Goal: Download file/media

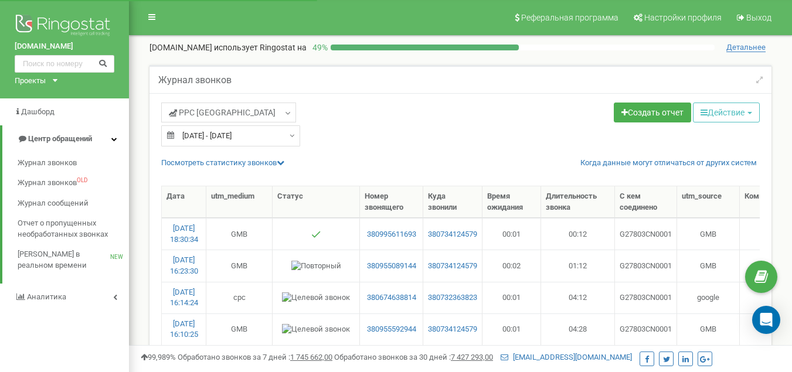
select select "100"
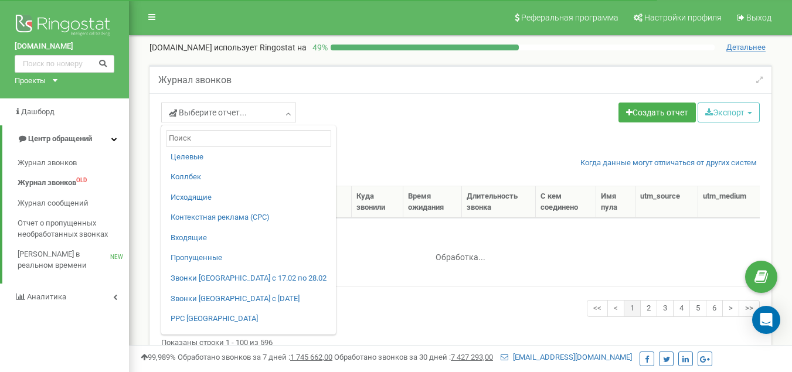
select select "100"
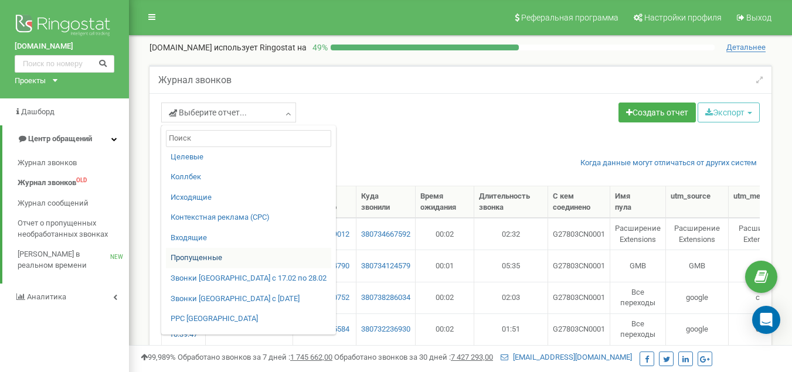
scroll to position [59, 0]
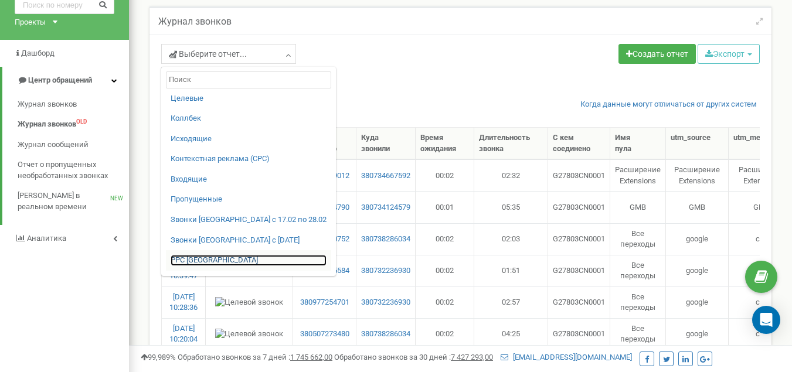
click at [198, 257] on link "PPC [GEOGRAPHIC_DATA]" at bounding box center [249, 260] width 156 height 11
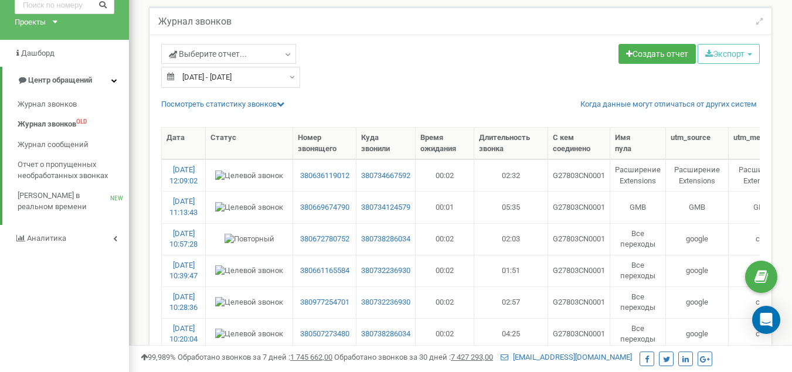
click at [285, 76] on div "[DATE] - [DATE]" at bounding box center [230, 77] width 139 height 21
type input "[DATE]"
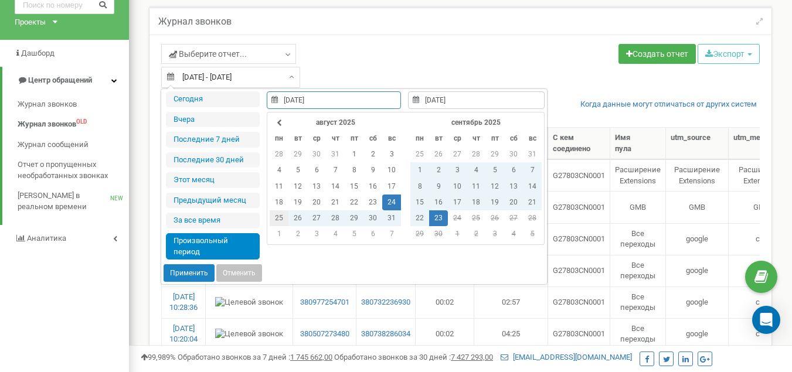
type input "[DATE]"
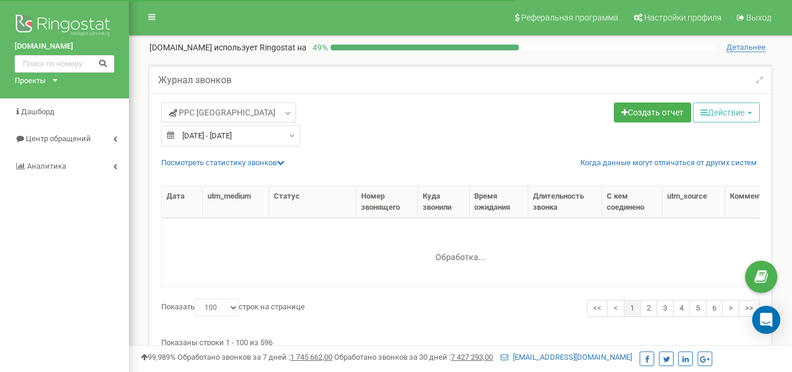
select select "100"
type input "[DATE]"
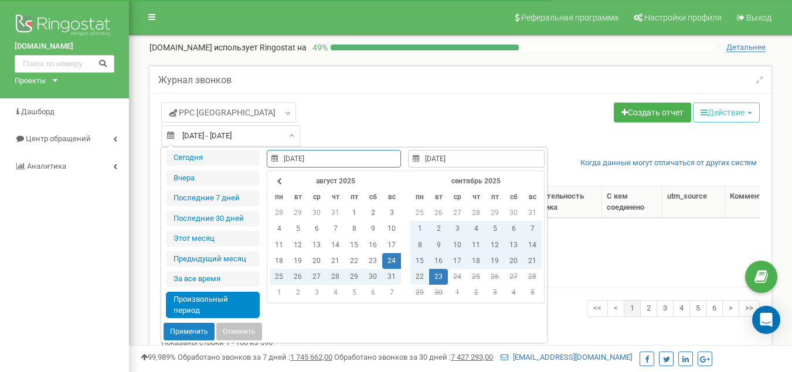
click at [286, 137] on div "[DATE] - [DATE]" at bounding box center [230, 135] width 139 height 21
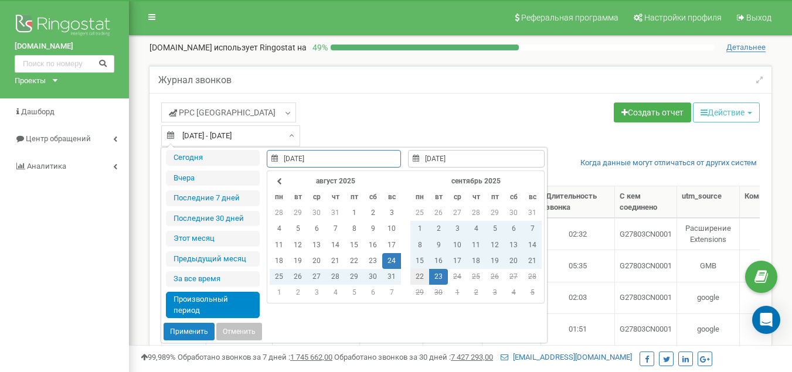
type input "22.09.2025"
click at [418, 273] on td "22" at bounding box center [419, 277] width 19 height 16
type input "22.09.2025"
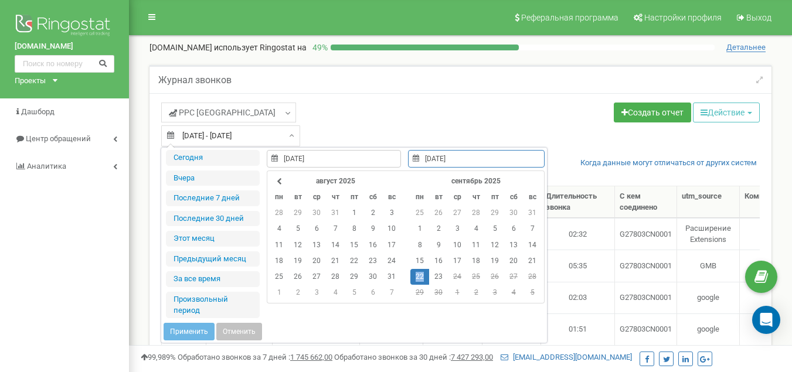
click at [418, 273] on td "22" at bounding box center [419, 277] width 19 height 16
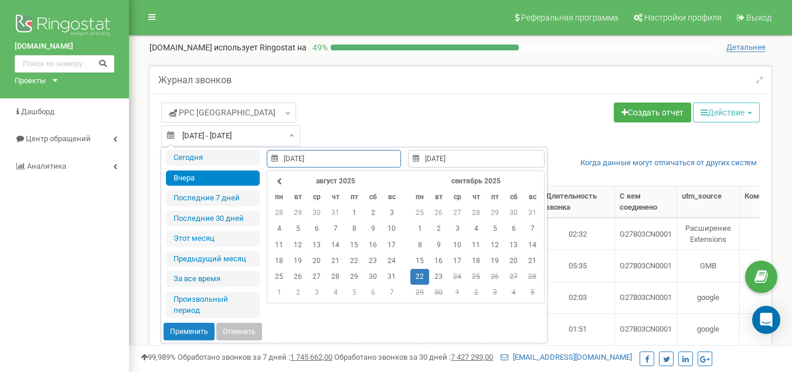
type input "22.09.2025"
click at [203, 332] on button "Применить" at bounding box center [189, 332] width 51 height 18
type input "22.09.2025 - 22.09.2025"
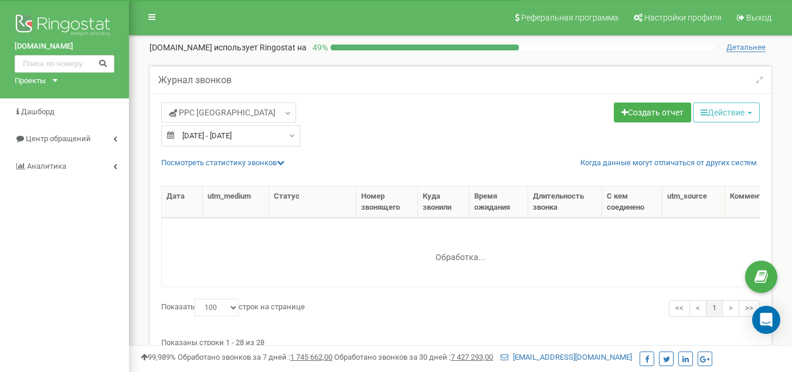
select select "100"
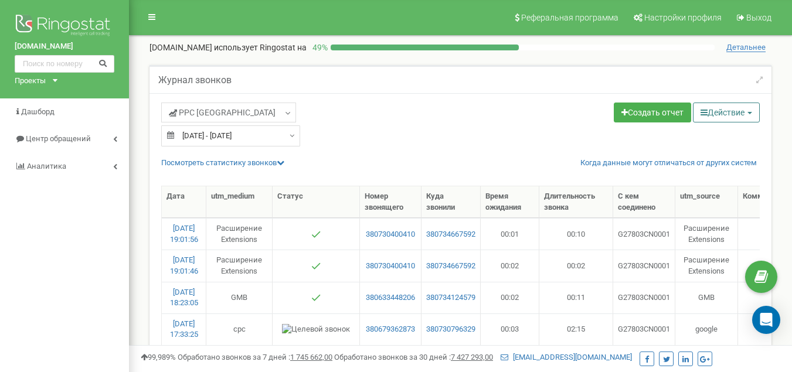
click at [701, 113] on icon "button" at bounding box center [704, 112] width 7 height 8
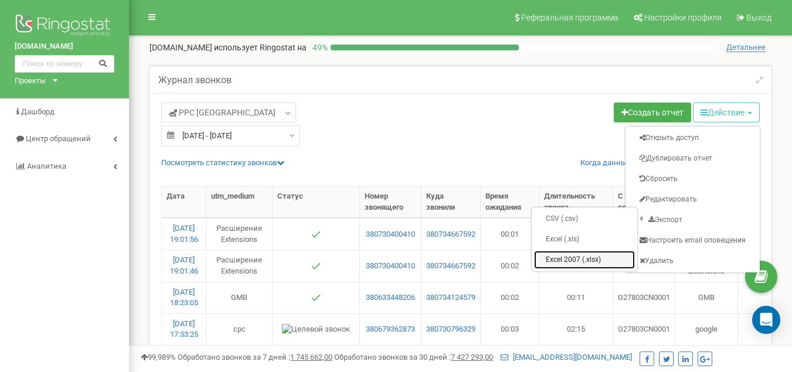
click at [584, 258] on link "Excel 2007 (.xlsx)" at bounding box center [584, 260] width 101 height 18
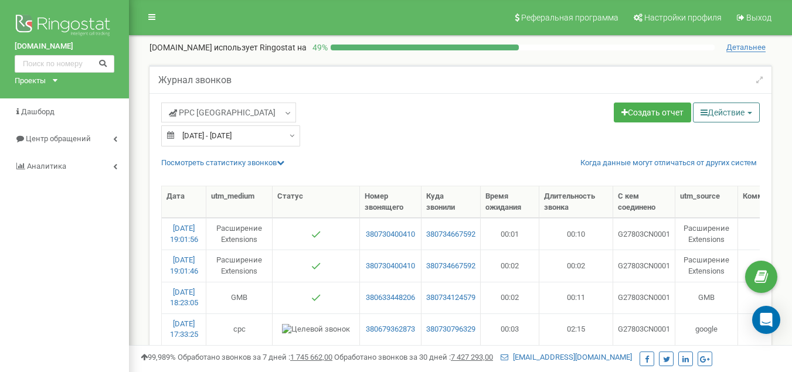
click at [701, 113] on icon "button" at bounding box center [704, 112] width 7 height 8
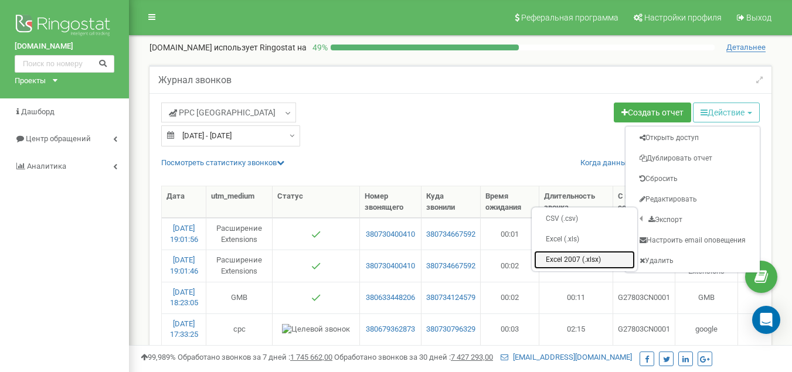
click at [584, 259] on link "Excel 2007 (.xlsx)" at bounding box center [584, 260] width 101 height 18
